Goal: Task Accomplishment & Management: Manage account settings

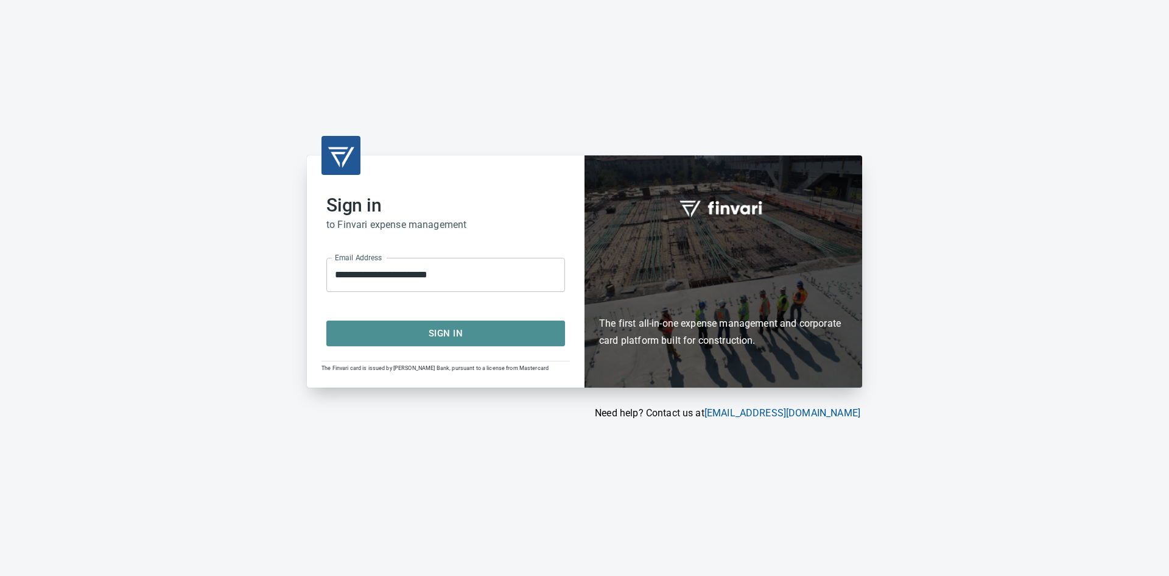
click at [459, 327] on span "Sign In" at bounding box center [446, 333] width 212 height 16
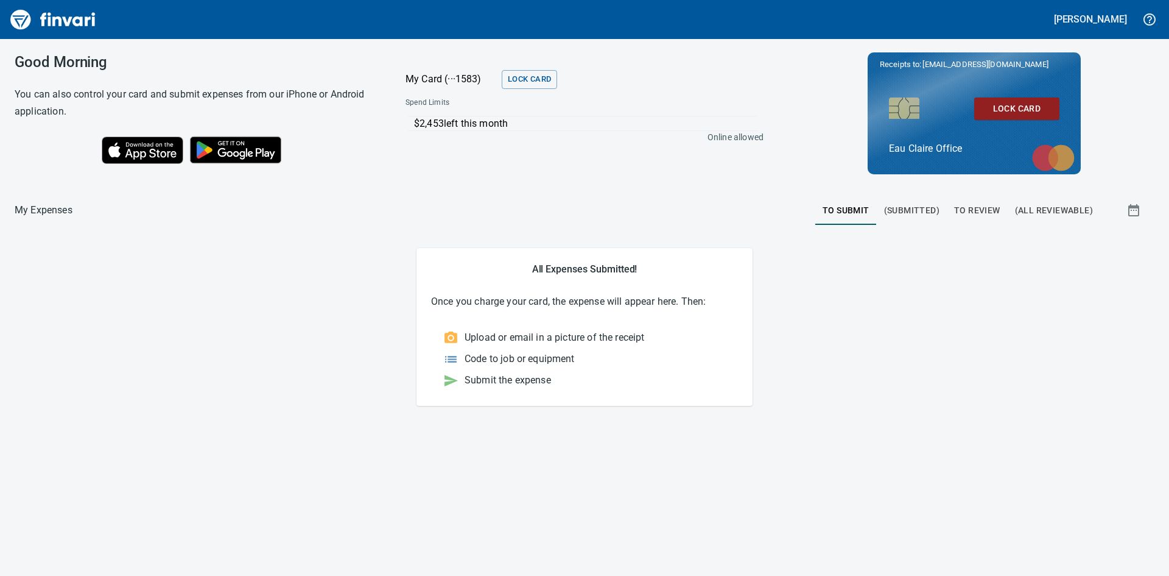
click at [972, 214] on span "To Review" at bounding box center [977, 210] width 46 height 15
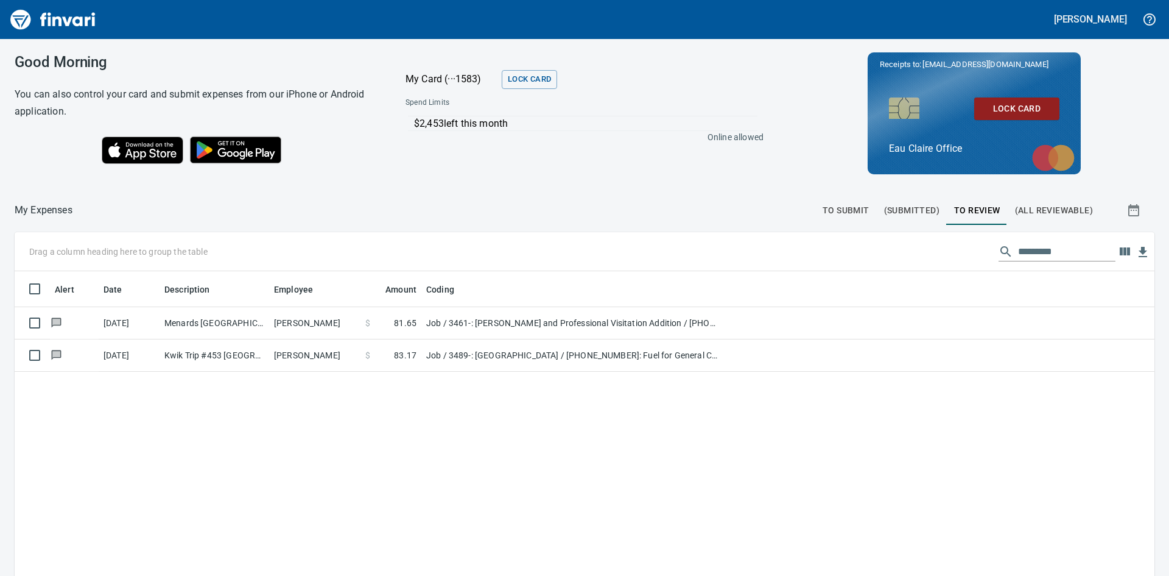
scroll to position [432, 1122]
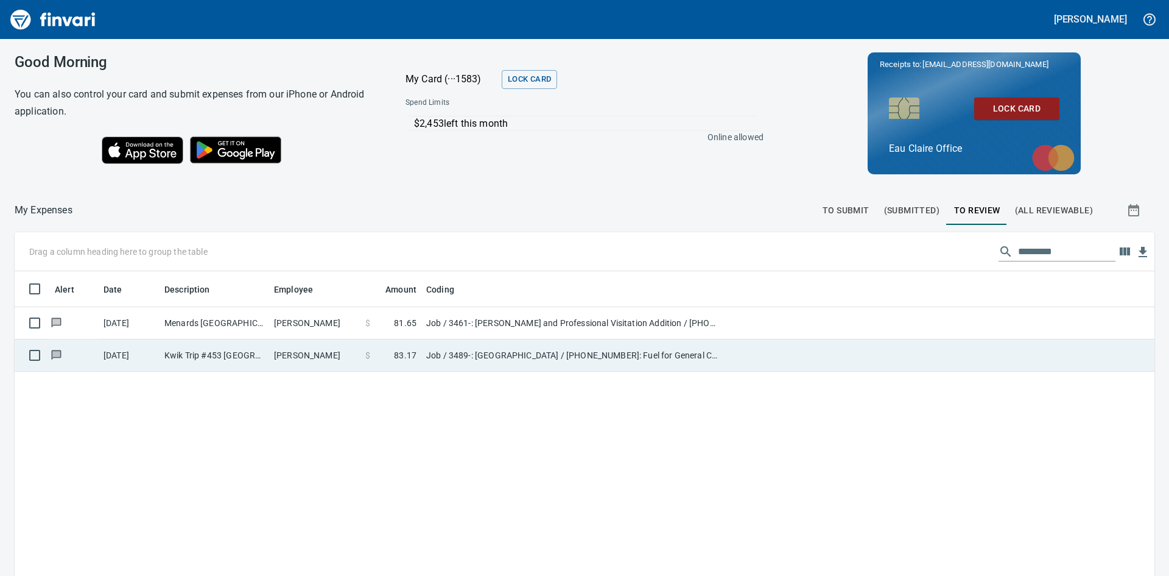
click at [340, 350] on td "Kyle Gilbertson" at bounding box center [314, 355] width 91 height 32
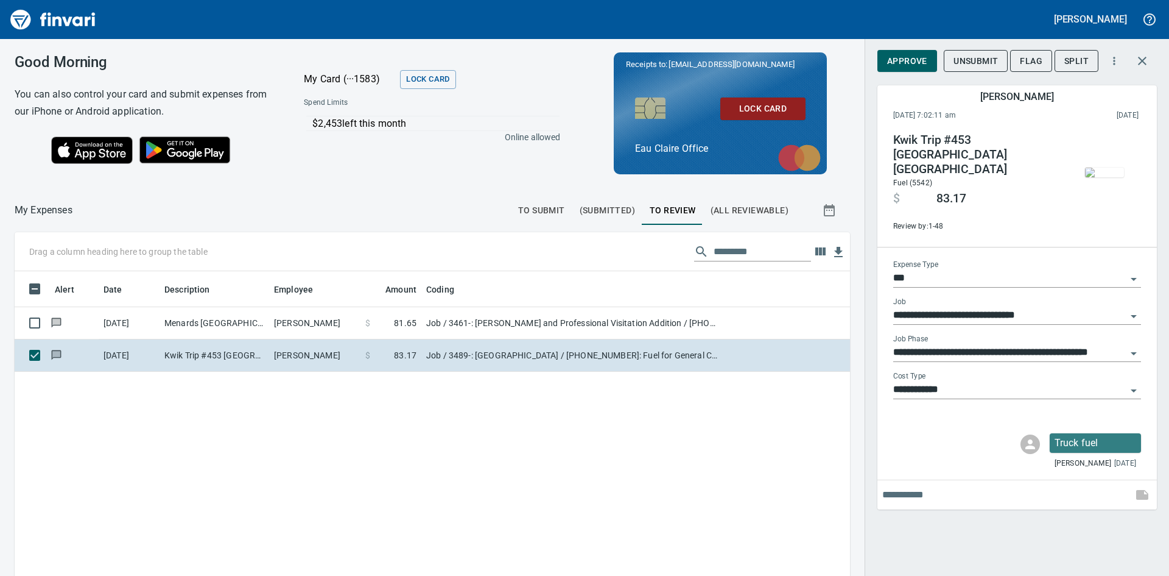
scroll to position [432, 817]
click at [903, 66] on span "Approve" at bounding box center [907, 61] width 40 height 15
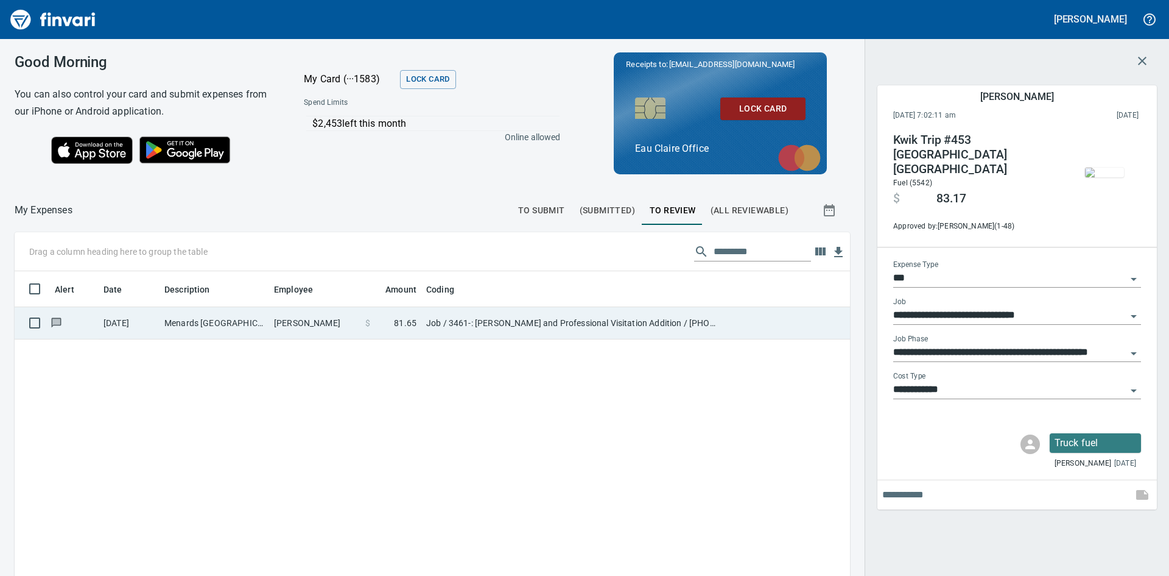
click at [344, 324] on td "Ben Wigchers" at bounding box center [314, 323] width 91 height 32
type input "**********"
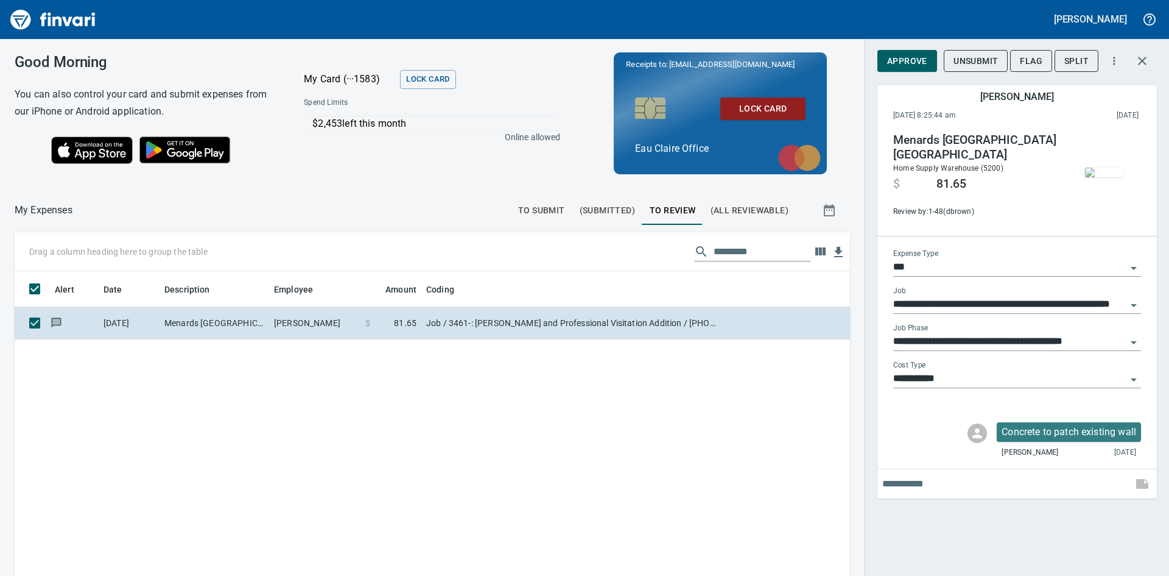
scroll to position [432, 817]
click at [887, 62] on span "Approve" at bounding box center [907, 61] width 40 height 15
